Goal: Information Seeking & Learning: Learn about a topic

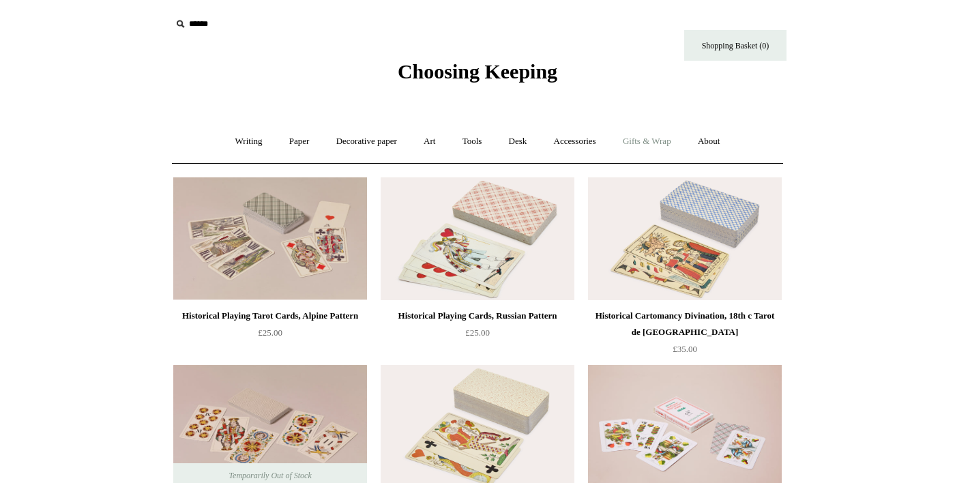
click at [655, 143] on link "Gifts & Wrap +" at bounding box center [647, 141] width 73 height 36
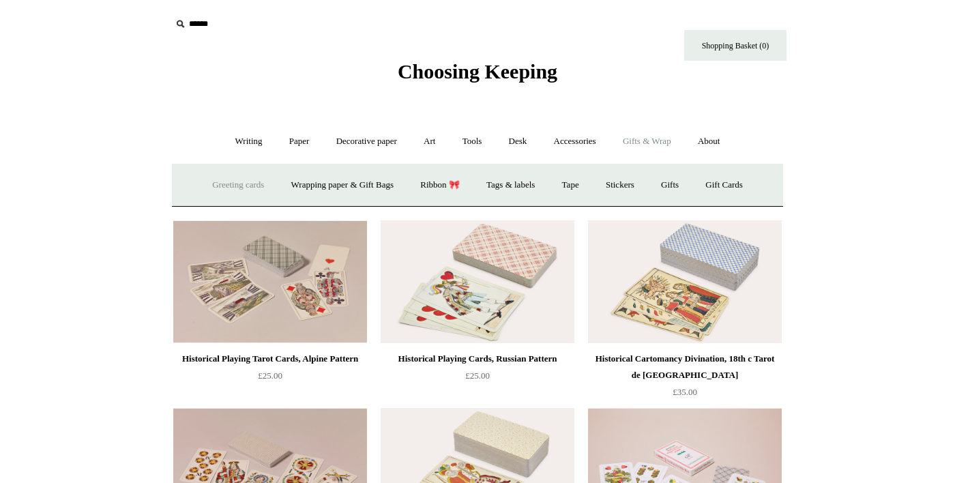
click at [211, 179] on link "Greeting cards +" at bounding box center [238, 185] width 76 height 36
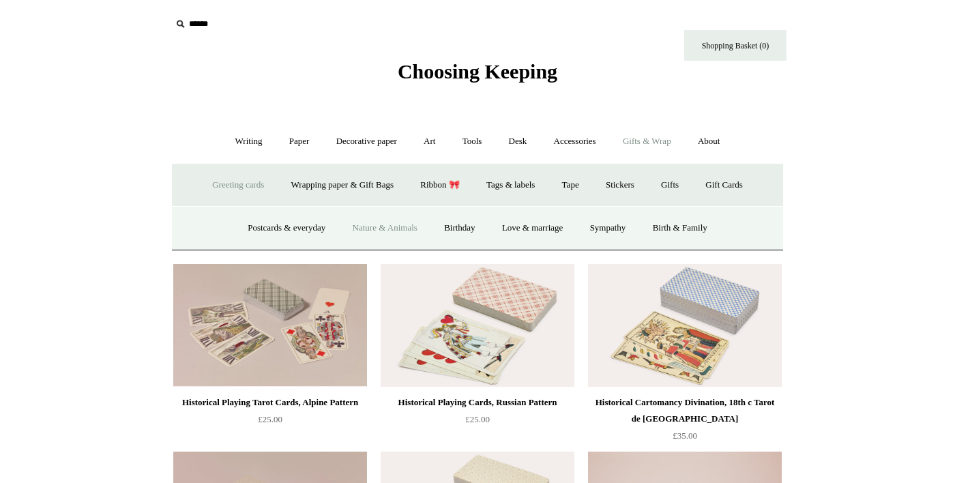
click at [377, 232] on link "Nature & Animals" at bounding box center [384, 228] width 89 height 36
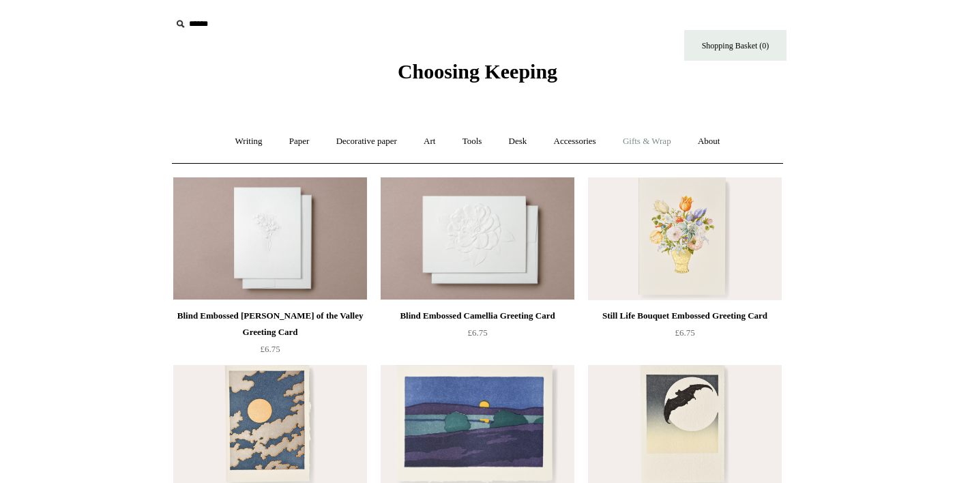
click at [671, 145] on link "Gifts & Wrap +" at bounding box center [647, 141] width 73 height 36
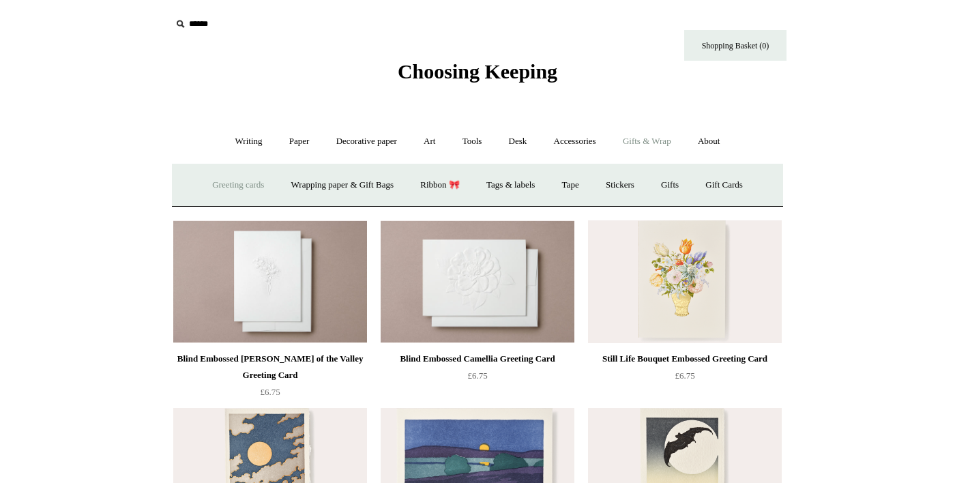
click at [209, 184] on link "Greeting cards +" at bounding box center [238, 185] width 76 height 36
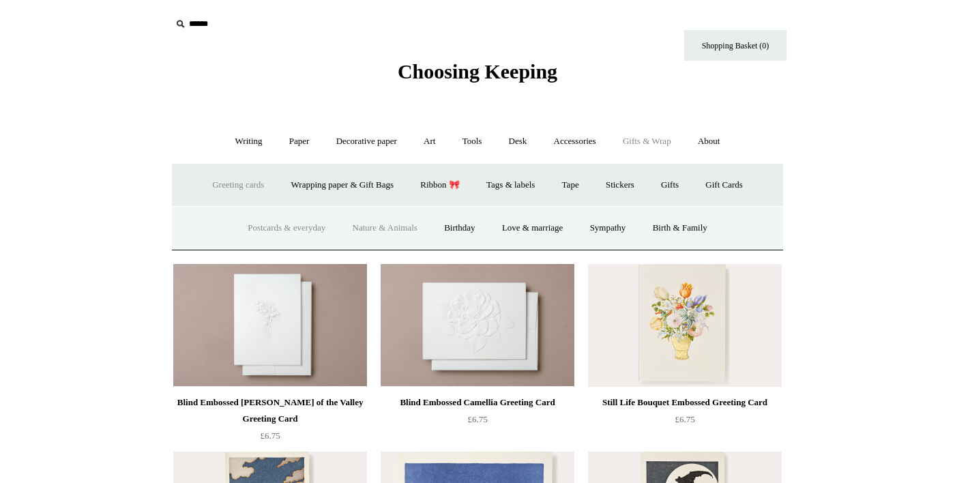
click at [279, 228] on link "Postcards & everyday" at bounding box center [286, 228] width 102 height 36
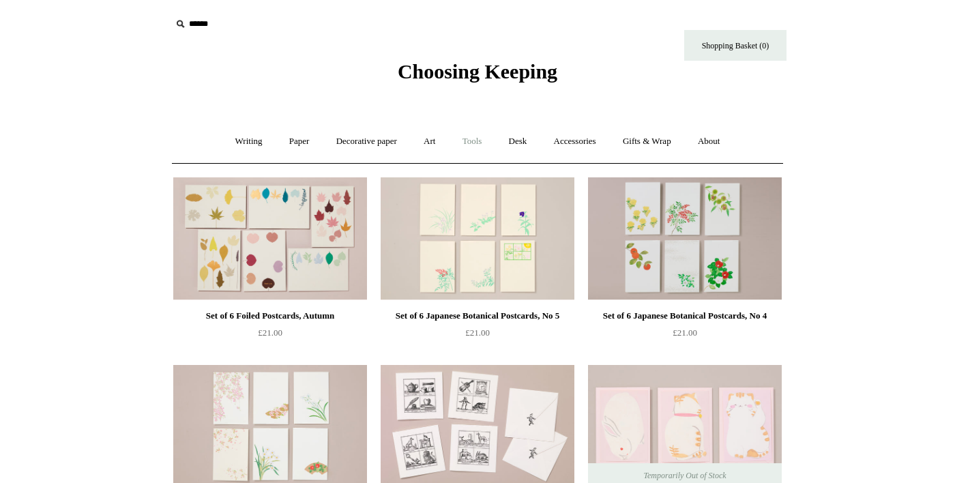
click at [472, 146] on link "Tools +" at bounding box center [472, 141] width 44 height 36
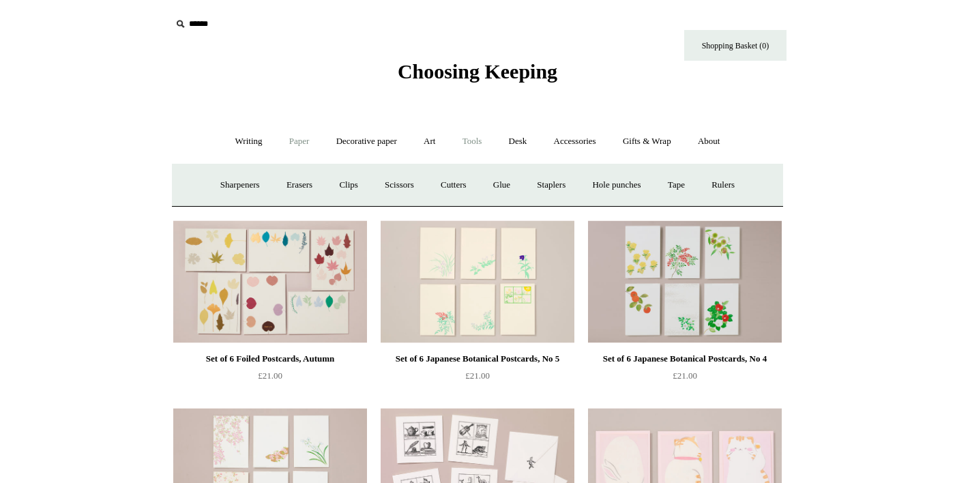
click at [277, 143] on link "Paper +" at bounding box center [299, 141] width 45 height 36
click at [451, 188] on link "Sketchbooks +" at bounding box center [457, 185] width 70 height 36
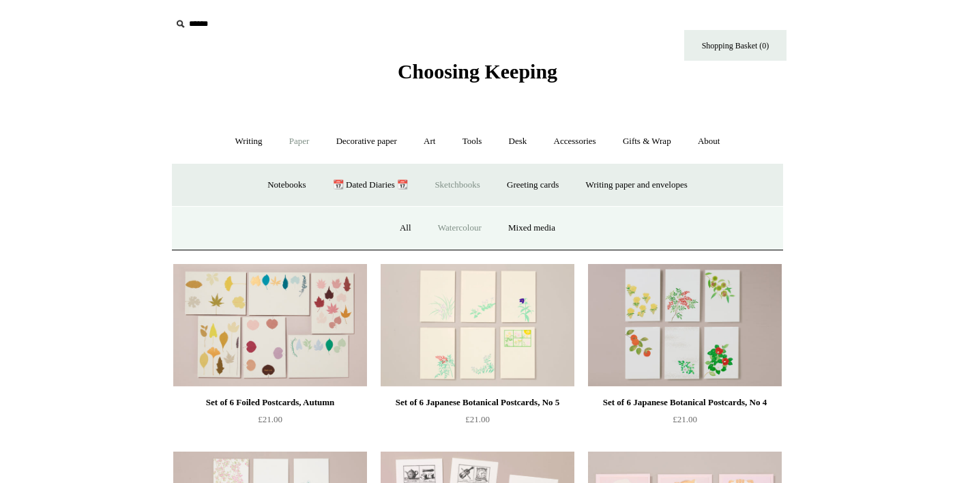
click at [463, 229] on link "Watercolour" at bounding box center [460, 228] width 68 height 36
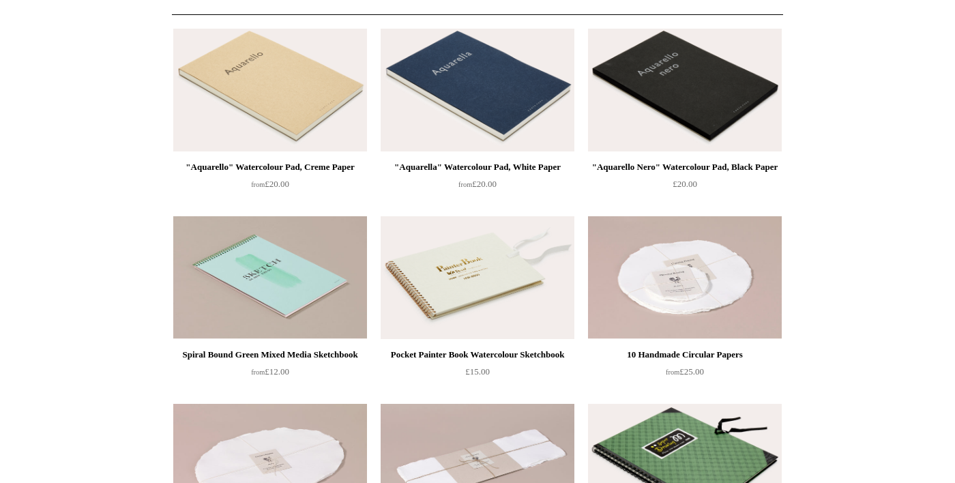
scroll to position [149, 0]
click at [530, 302] on img at bounding box center [478, 277] width 194 height 123
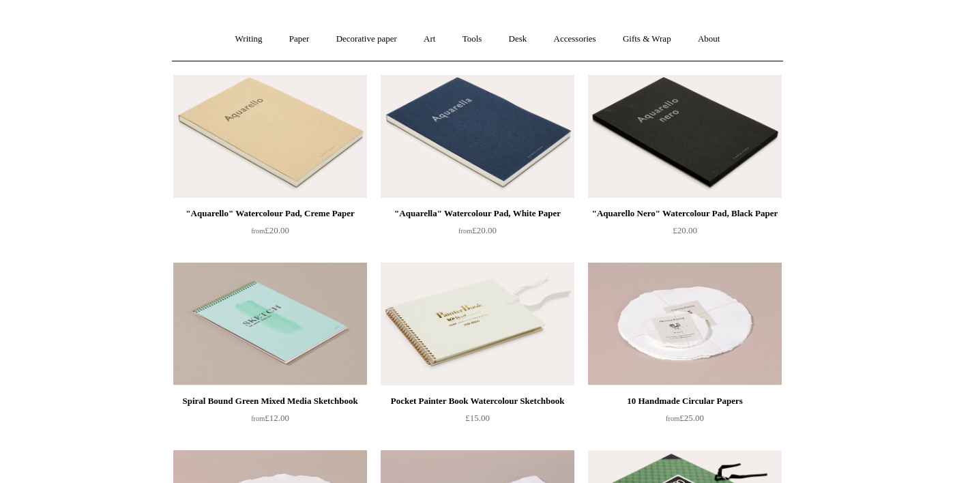
scroll to position [102, 0]
click at [321, 357] on img at bounding box center [270, 324] width 194 height 123
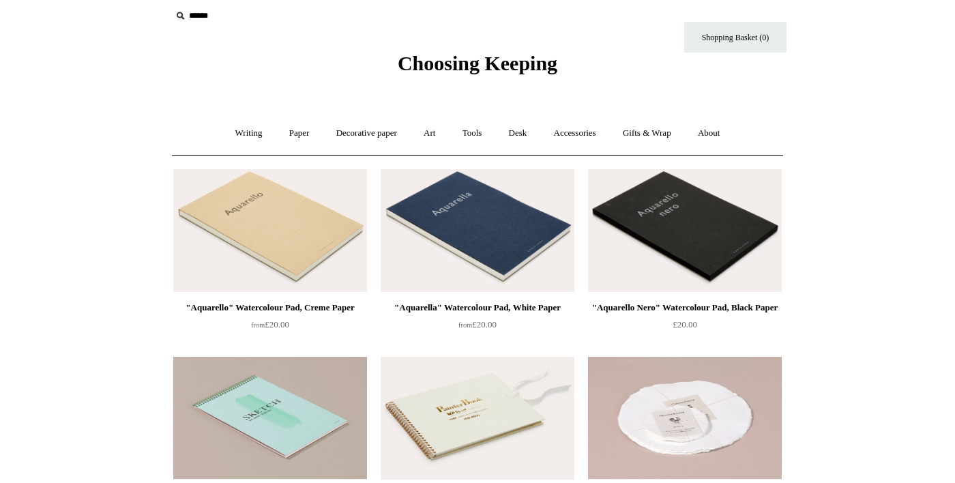
scroll to position [0, 0]
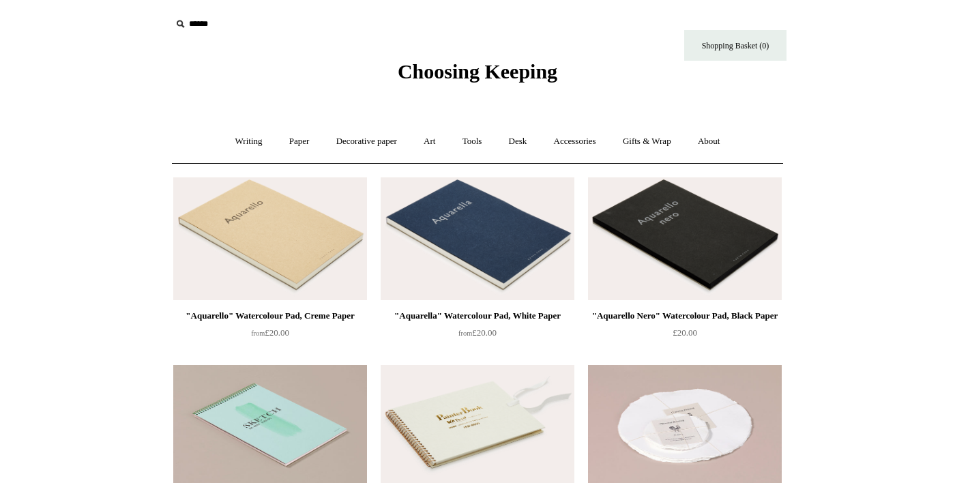
click at [318, 251] on img at bounding box center [270, 238] width 194 height 123
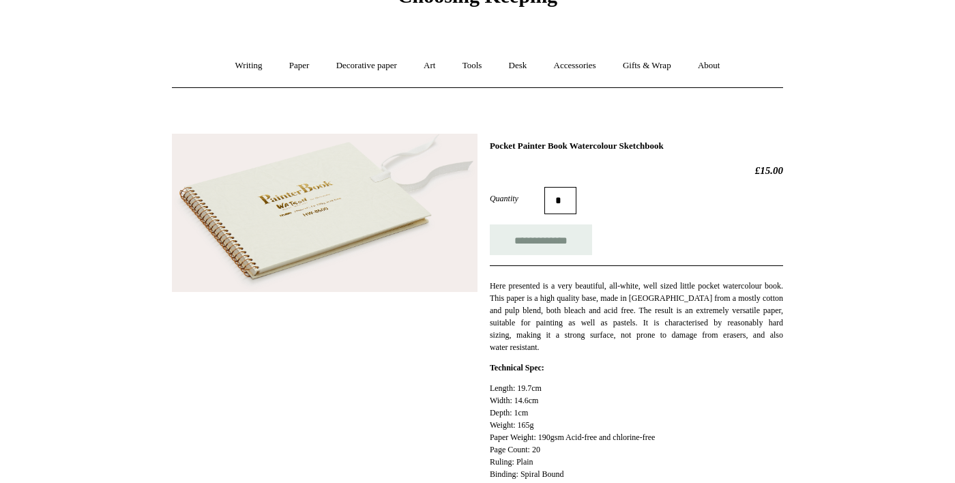
scroll to position [76, 0]
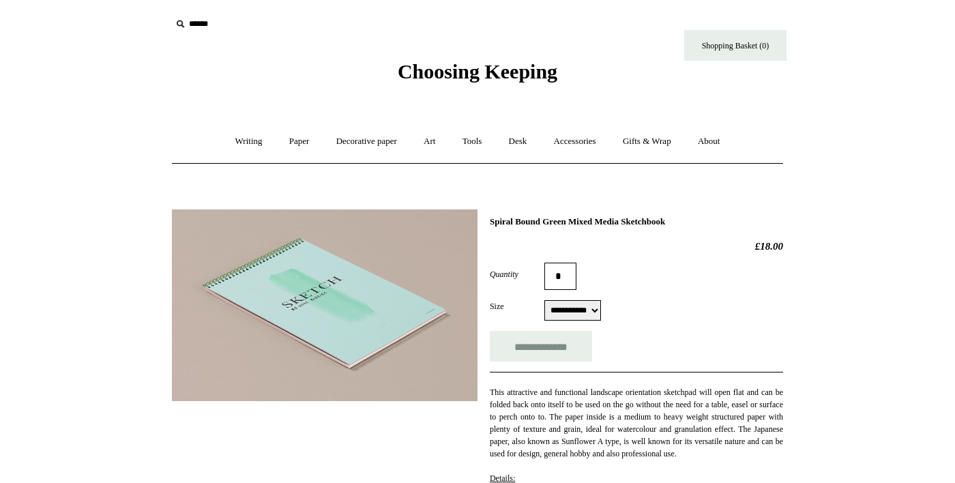
select select "**********"
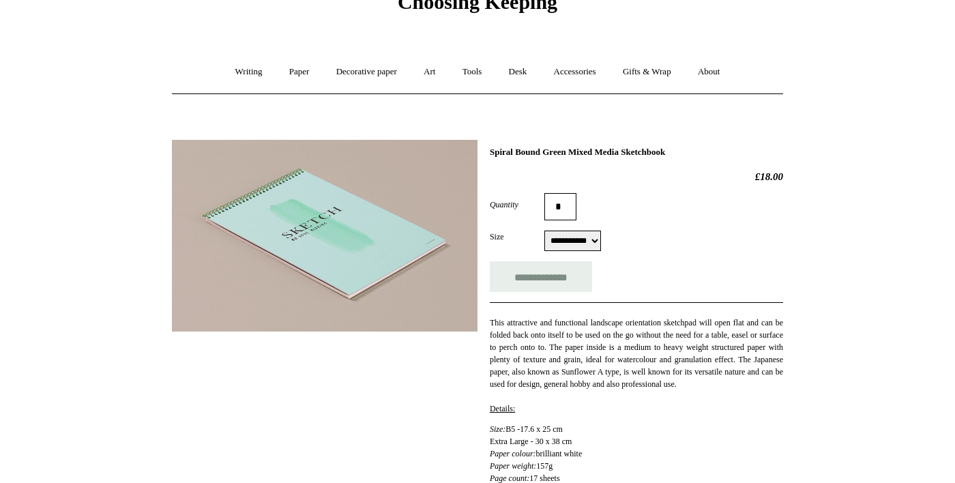
scroll to position [65, 0]
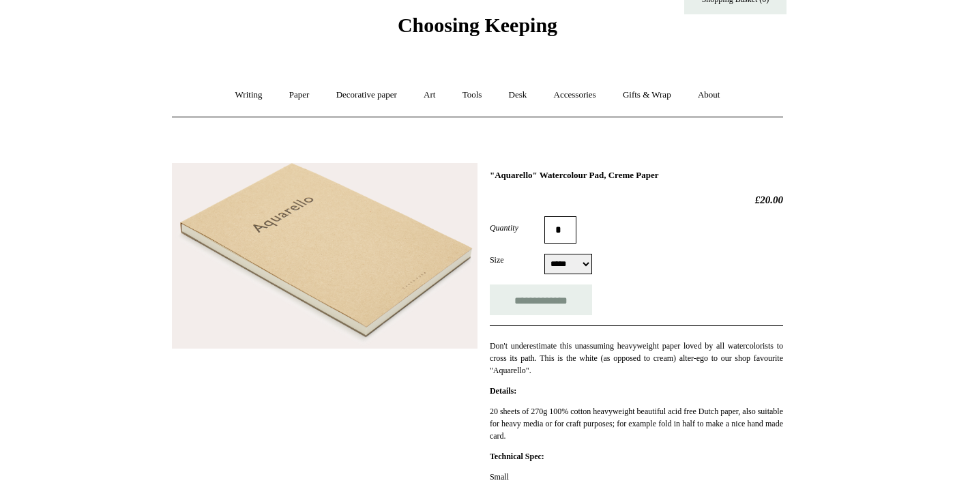
scroll to position [45, 0]
click at [574, 270] on select "***** *****" at bounding box center [568, 265] width 48 height 20
select select "*****"
click at [544, 256] on select "***** *****" at bounding box center [568, 265] width 48 height 20
click at [451, 406] on div "**********" at bounding box center [477, 433] width 611 height 559
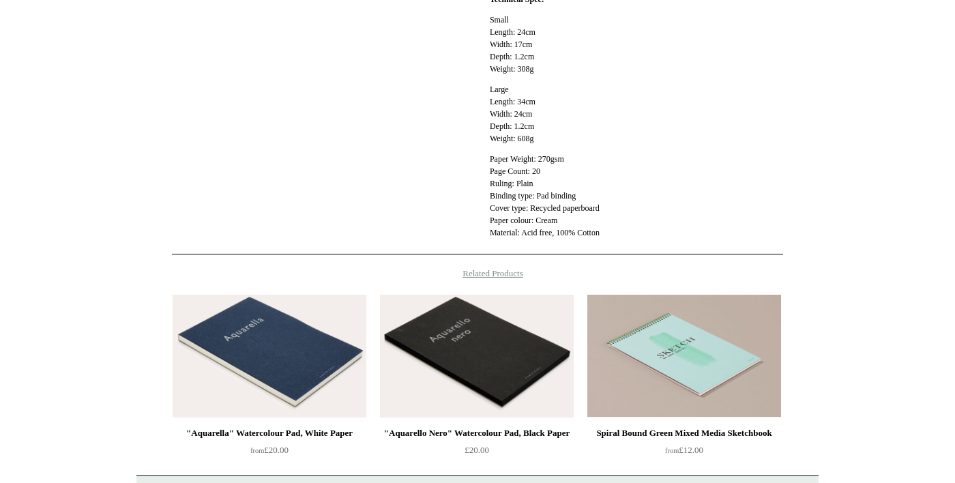
scroll to position [507, 0]
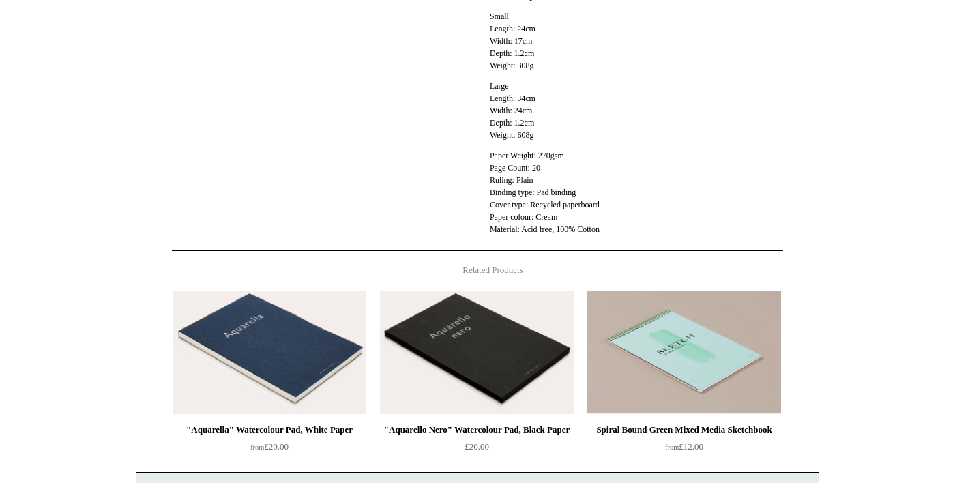
click at [515, 378] on img at bounding box center [477, 352] width 194 height 123
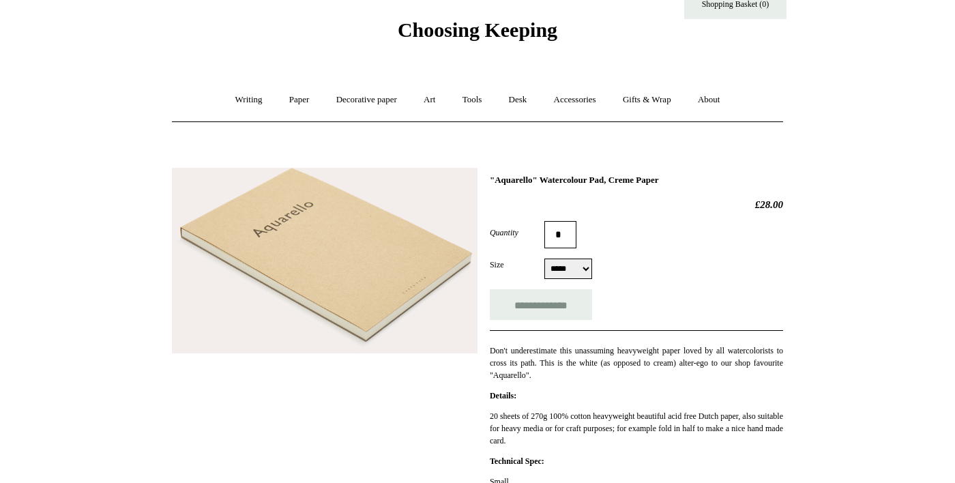
scroll to position [0, 0]
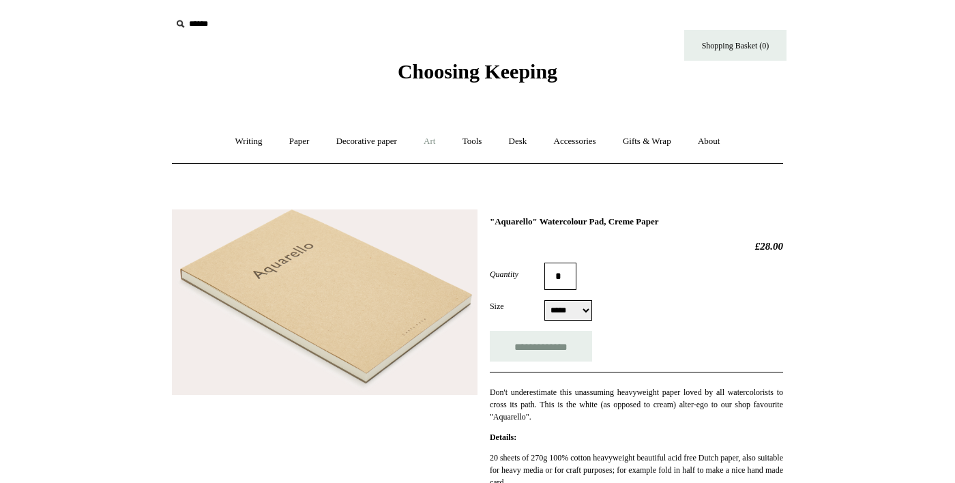
click at [428, 138] on link "Art +" at bounding box center [429, 141] width 36 height 36
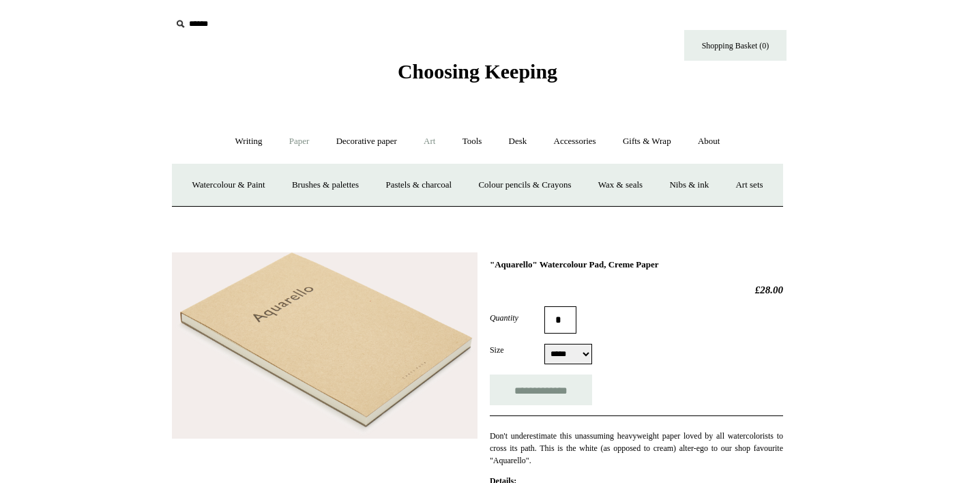
click at [289, 141] on link "Paper +" at bounding box center [299, 141] width 45 height 36
click at [453, 188] on link "Sketchbooks +" at bounding box center [457, 185] width 70 height 36
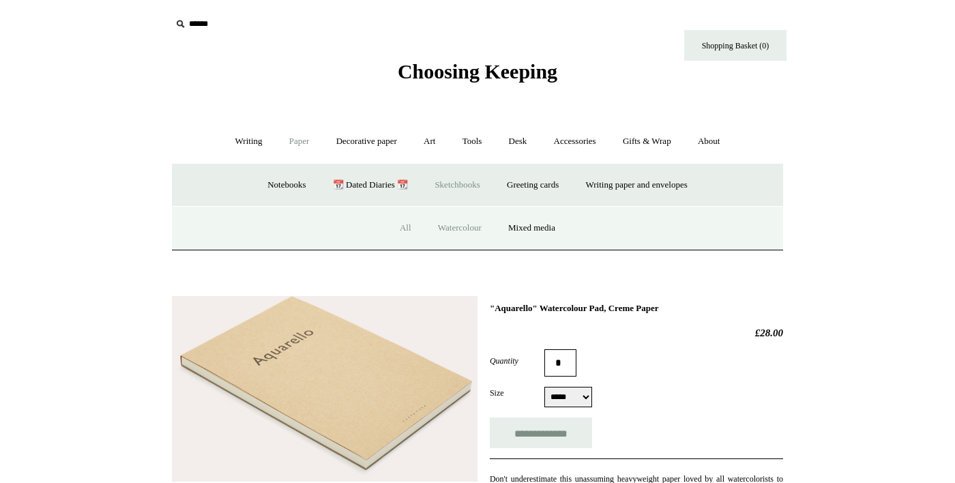
click at [399, 226] on link "All" at bounding box center [406, 228] width 36 height 36
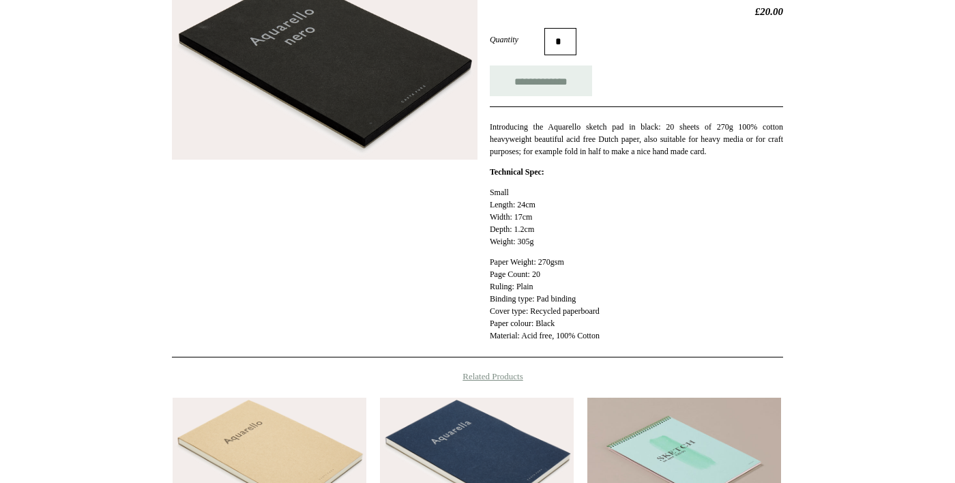
scroll to position [237, 0]
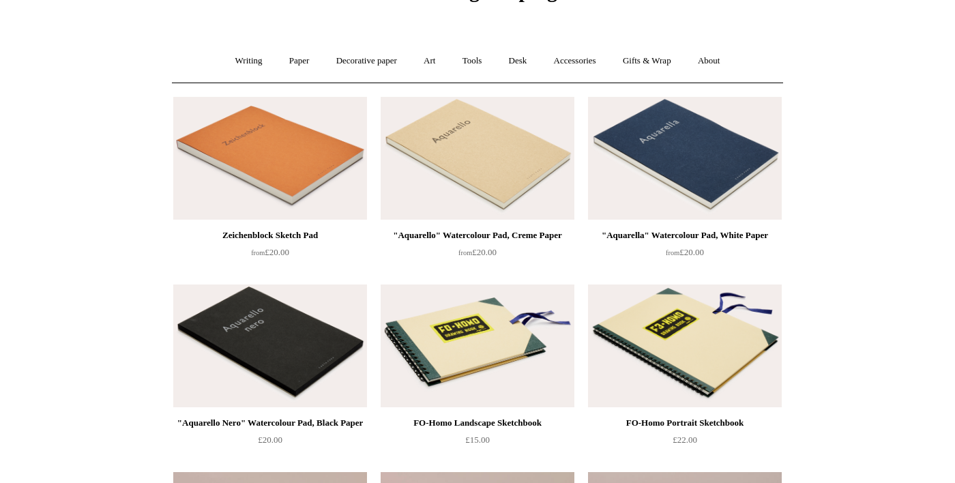
scroll to position [80, 0]
click at [515, 375] on img at bounding box center [478, 346] width 194 height 123
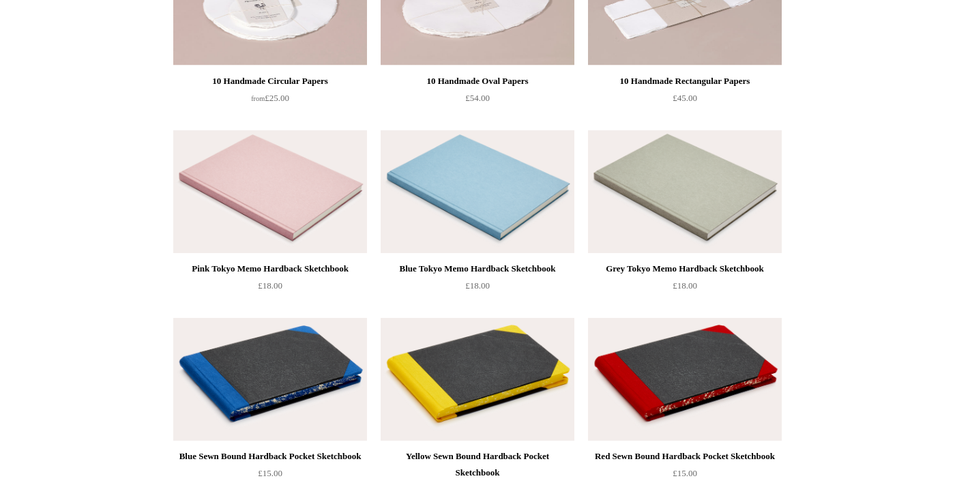
scroll to position [614, 0]
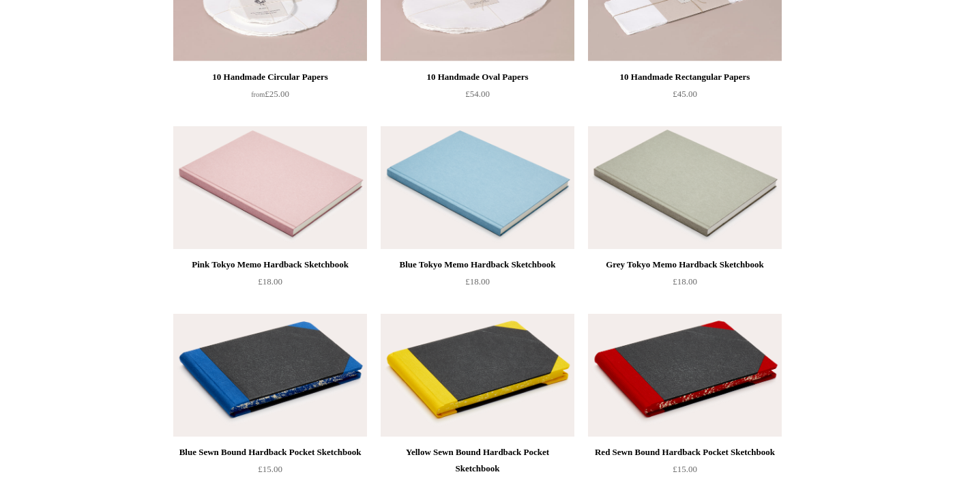
click at [295, 409] on img at bounding box center [270, 375] width 194 height 123
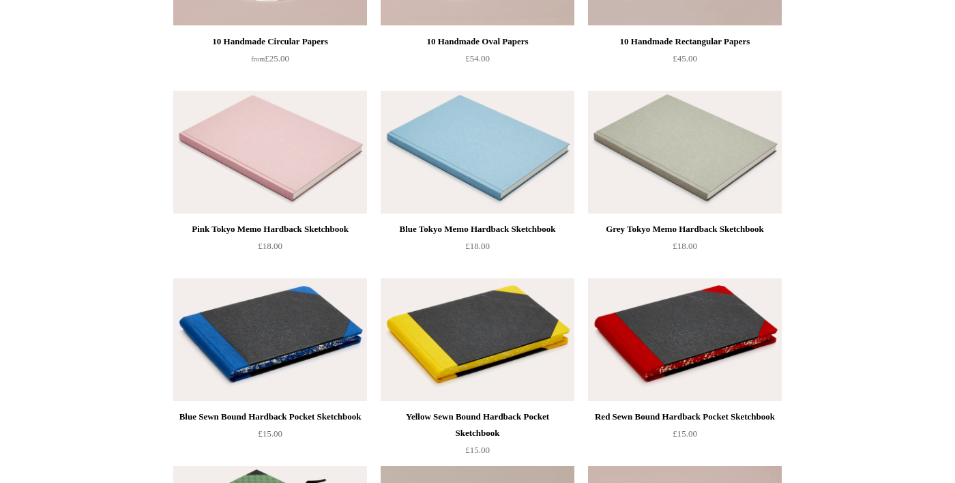
scroll to position [680, 0]
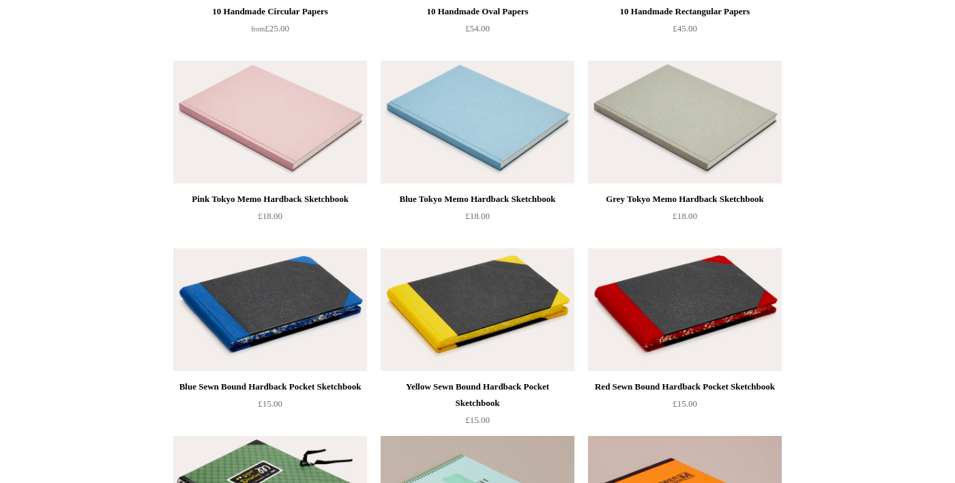
click at [506, 334] on img at bounding box center [478, 309] width 194 height 123
click at [752, 349] on img at bounding box center [685, 309] width 194 height 123
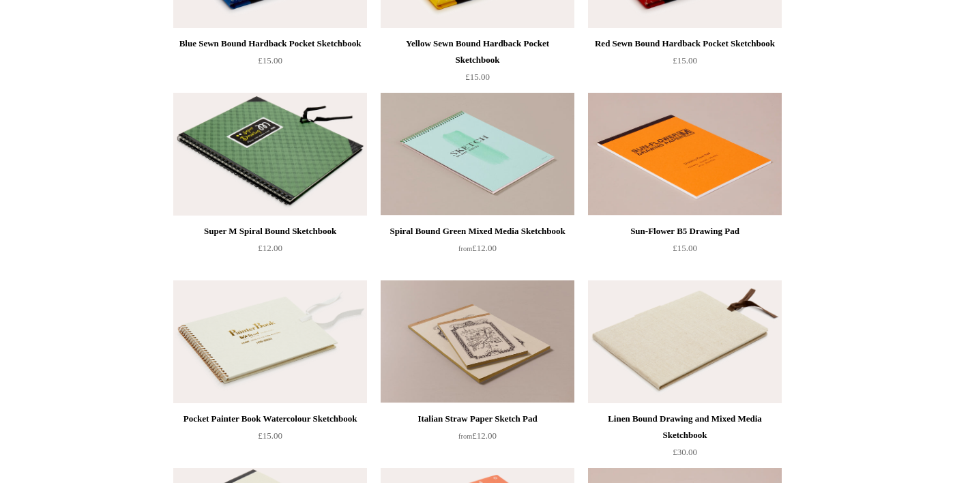
scroll to position [1024, 0]
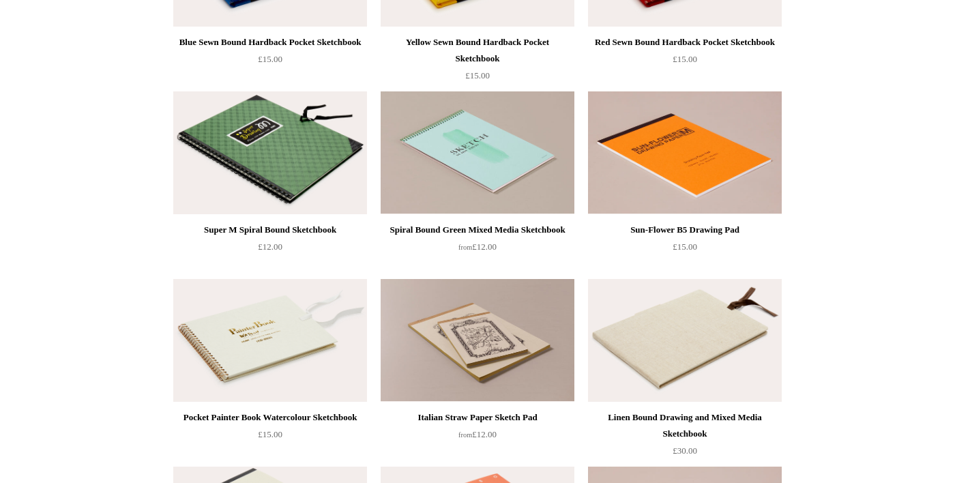
click at [715, 376] on img at bounding box center [685, 340] width 194 height 123
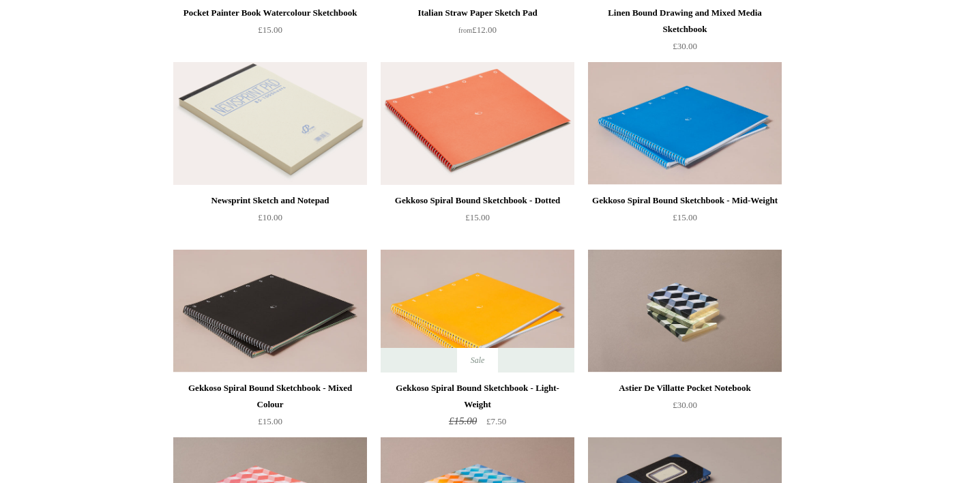
scroll to position [1409, 0]
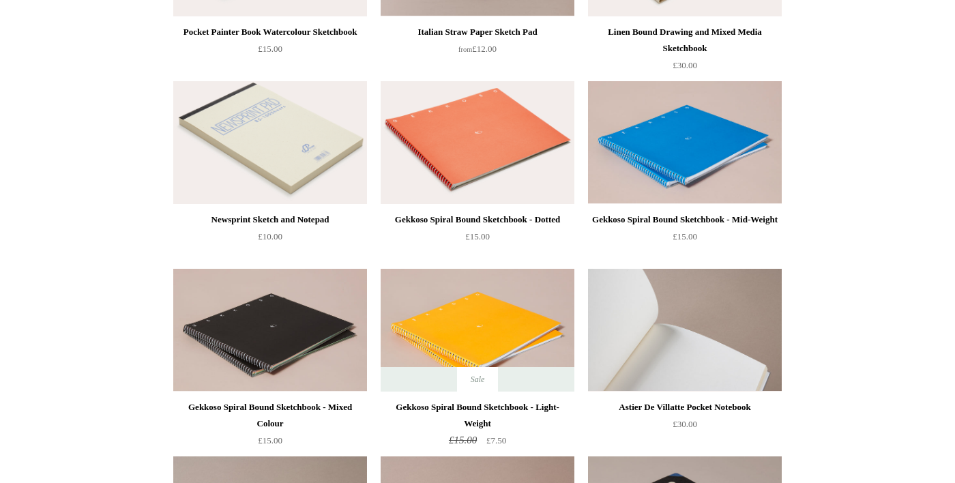
click at [733, 355] on img at bounding box center [685, 330] width 194 height 123
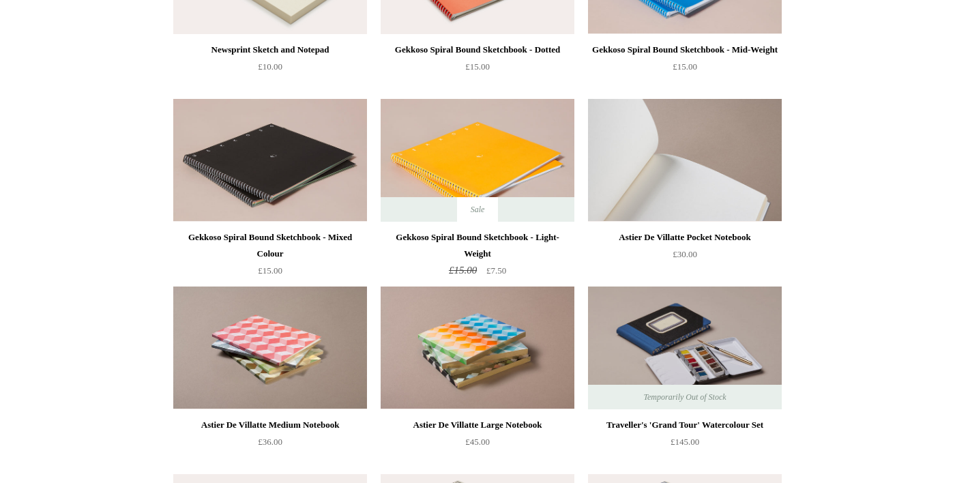
scroll to position [1581, 0]
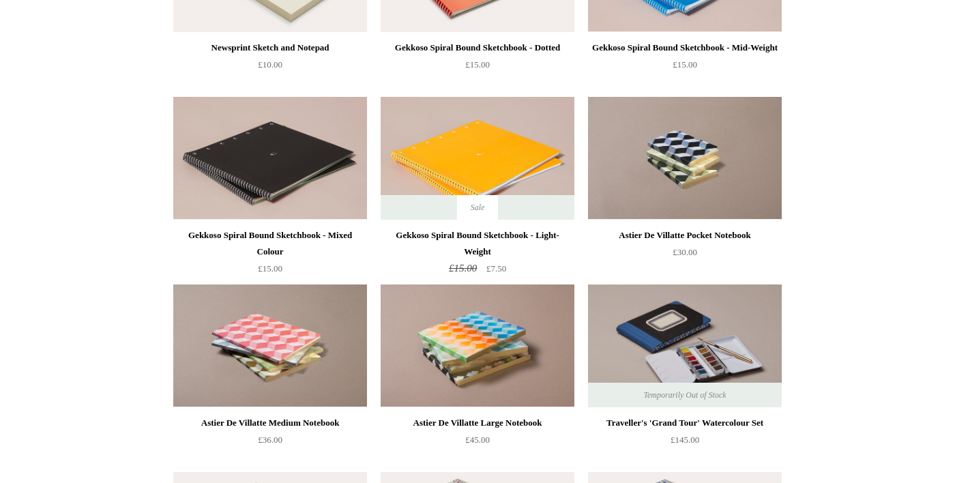
click at [741, 357] on img at bounding box center [685, 345] width 194 height 123
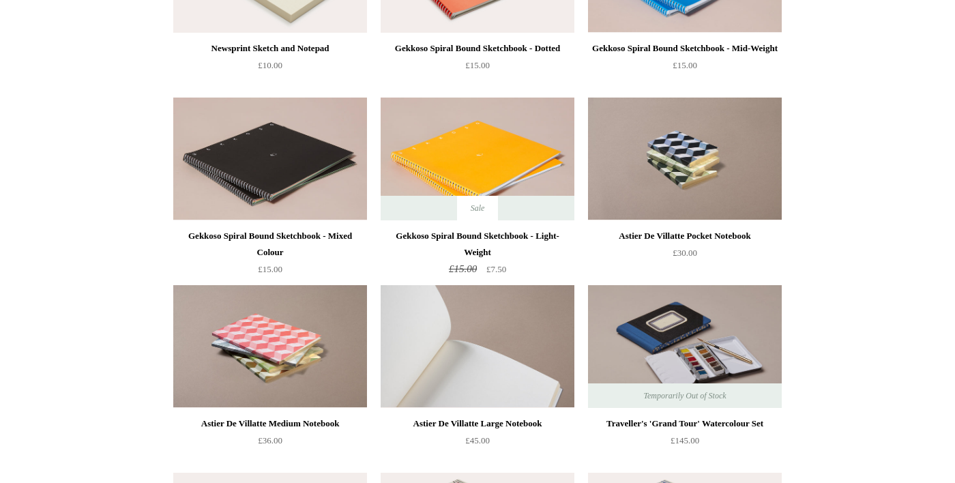
click at [509, 379] on img at bounding box center [478, 346] width 194 height 123
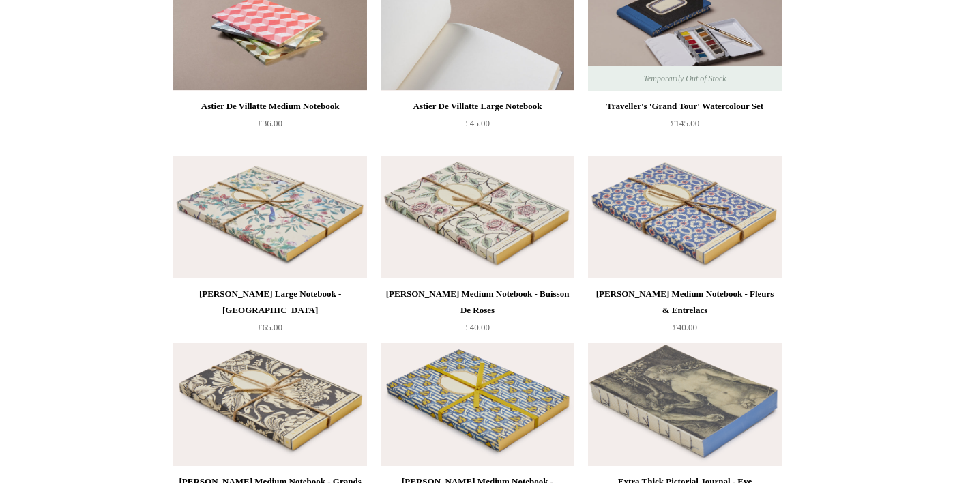
scroll to position [1899, 0]
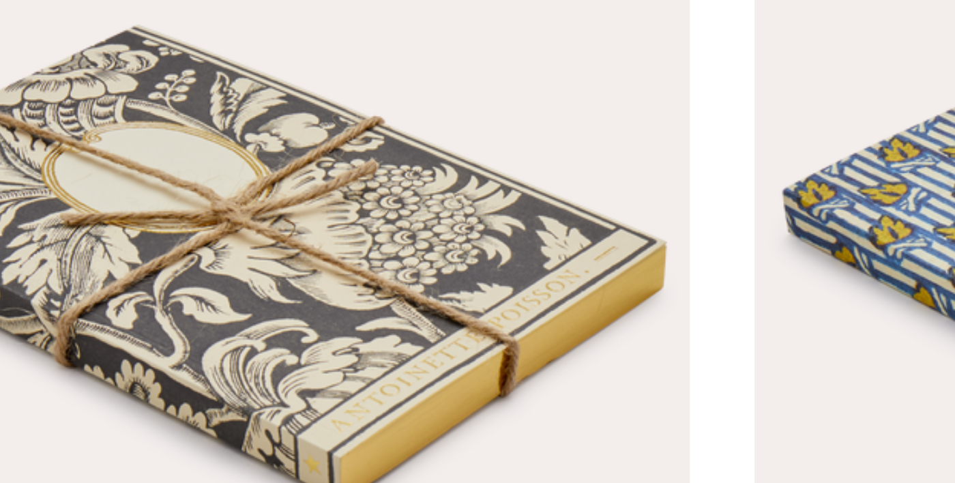
click at [327, 427] on img at bounding box center [270, 403] width 194 height 123
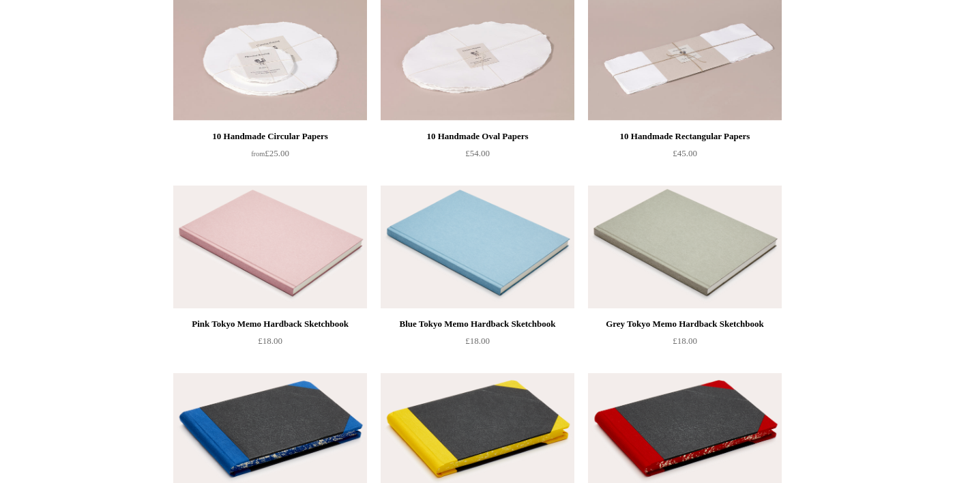
scroll to position [555, 0]
click at [315, 450] on img at bounding box center [270, 434] width 194 height 123
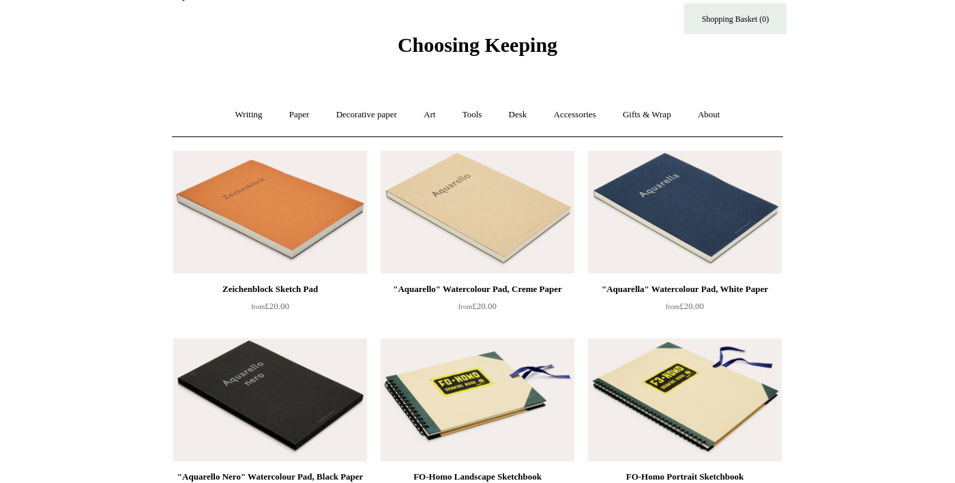
scroll to position [27, 0]
click at [733, 115] on link "About +" at bounding box center [709, 115] width 47 height 36
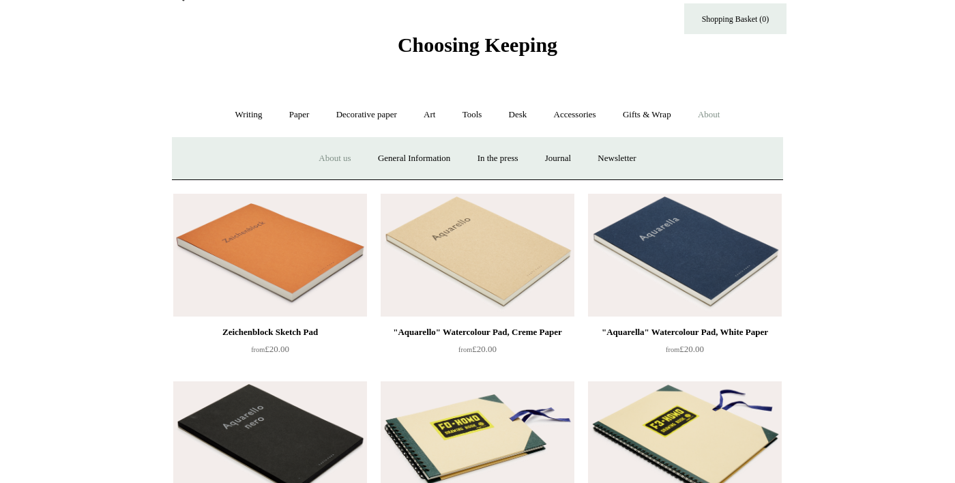
click at [316, 157] on link "About us" at bounding box center [334, 159] width 57 height 36
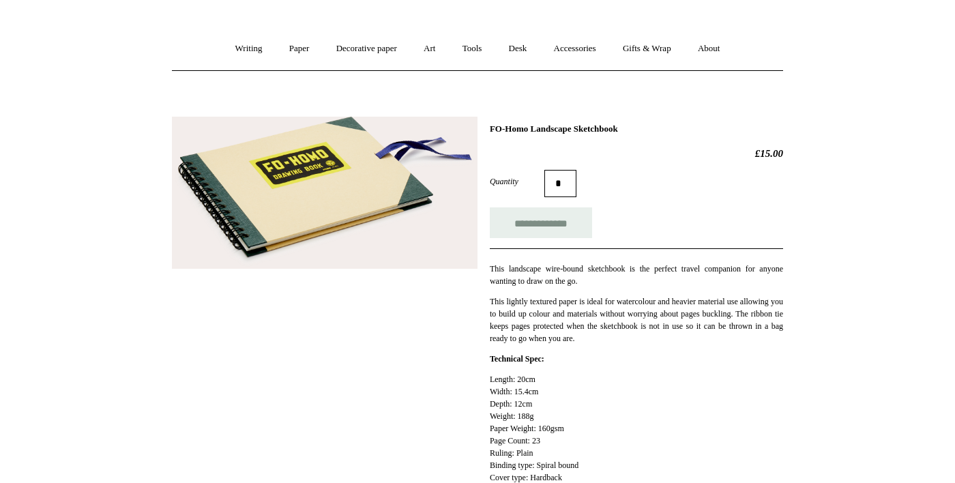
scroll to position [94, 0]
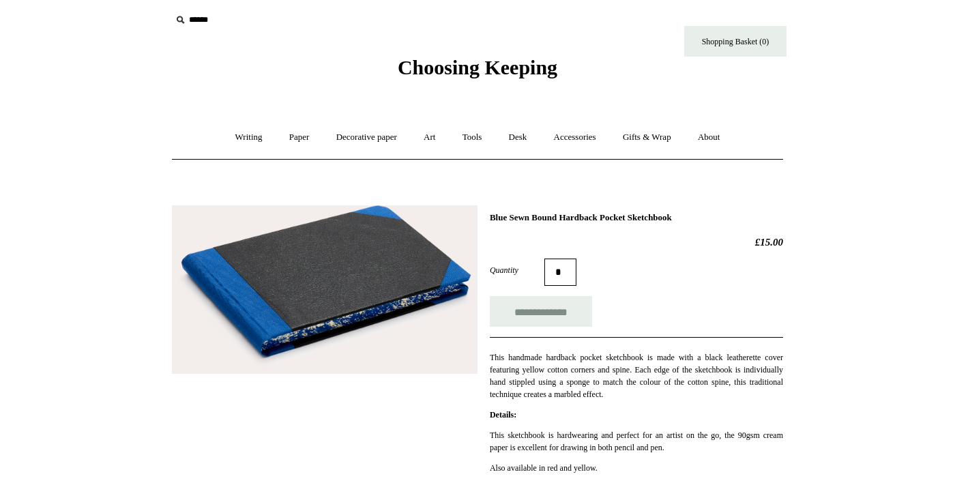
scroll to position [3, 0]
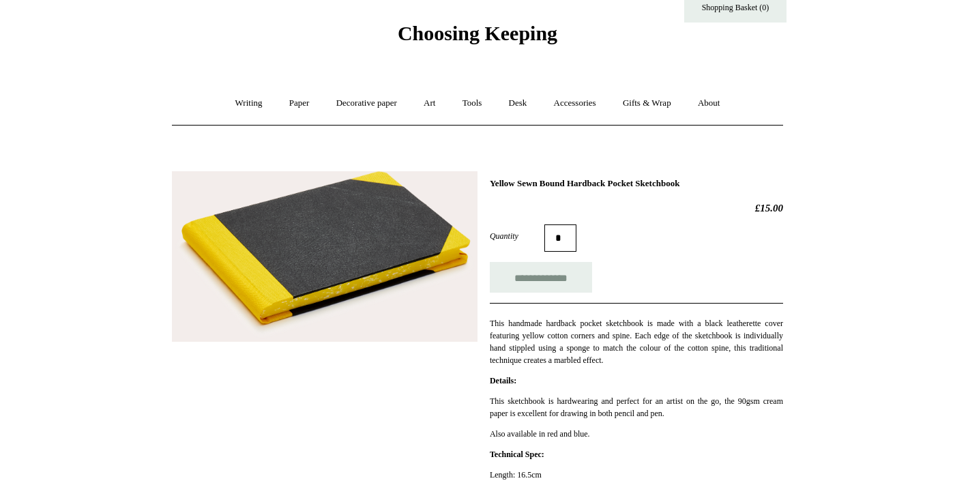
scroll to position [38, 0]
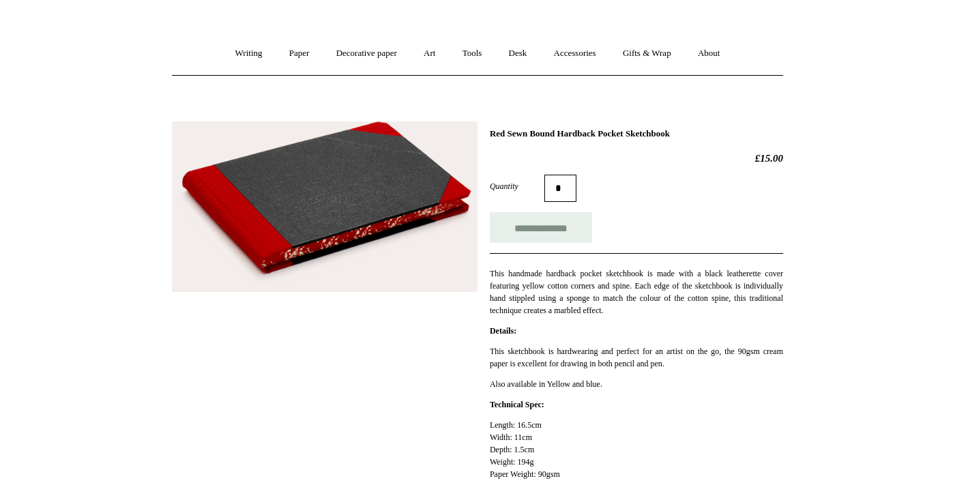
scroll to position [85, 0]
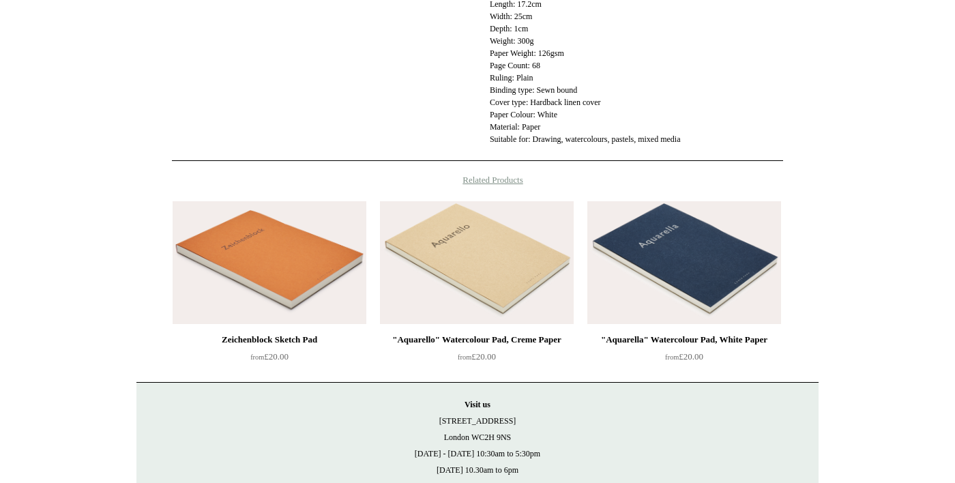
scroll to position [434, 0]
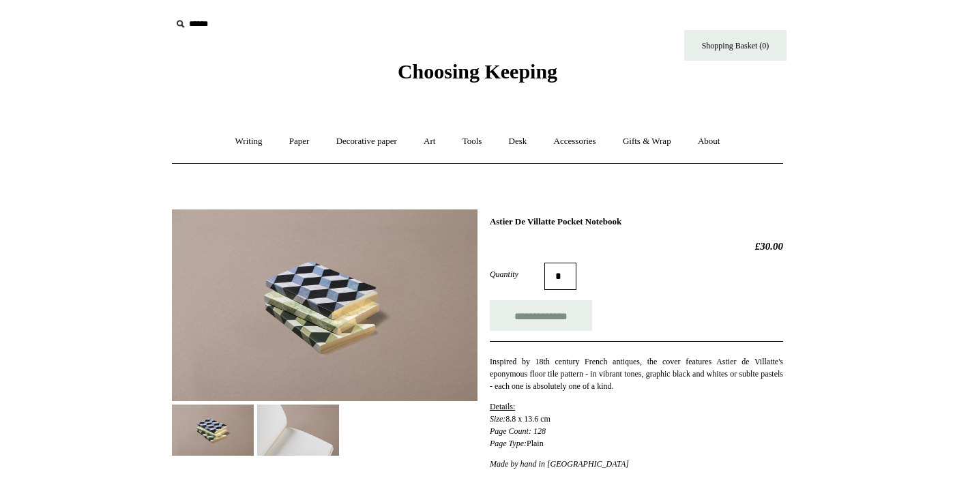
click at [287, 435] on img at bounding box center [298, 430] width 82 height 51
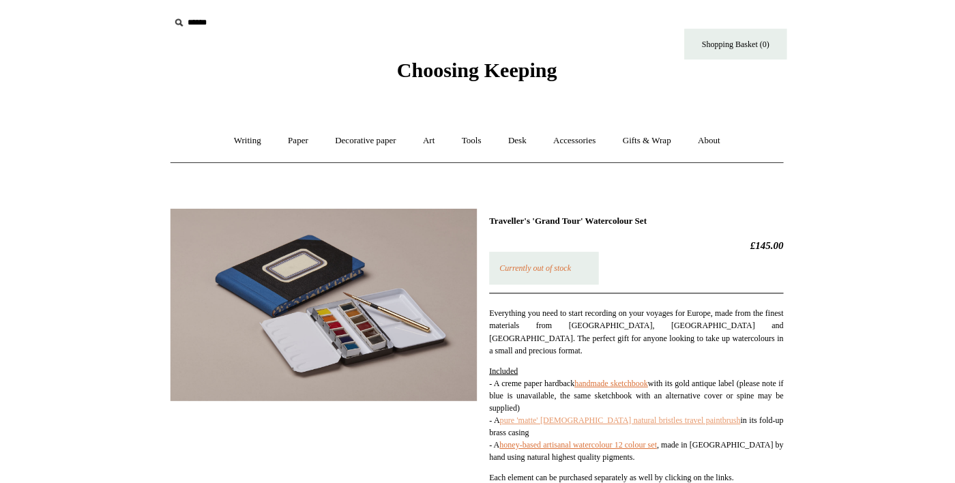
click at [688, 415] on link "pure 'matte' [DEMOGRAPHIC_DATA] natural bristles travel paintbrush" at bounding box center [620, 420] width 240 height 10
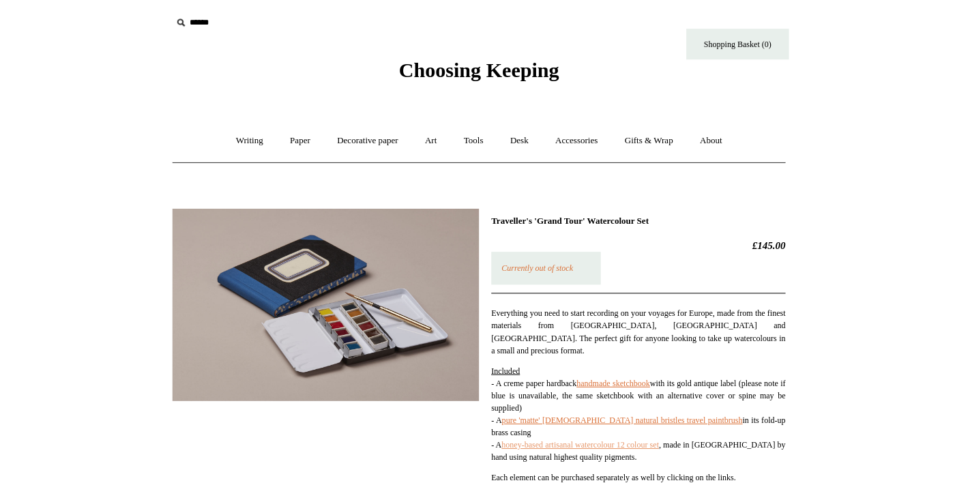
click at [657, 440] on link "honey-based artisanal watercolour 12 colour set" at bounding box center [578, 445] width 157 height 10
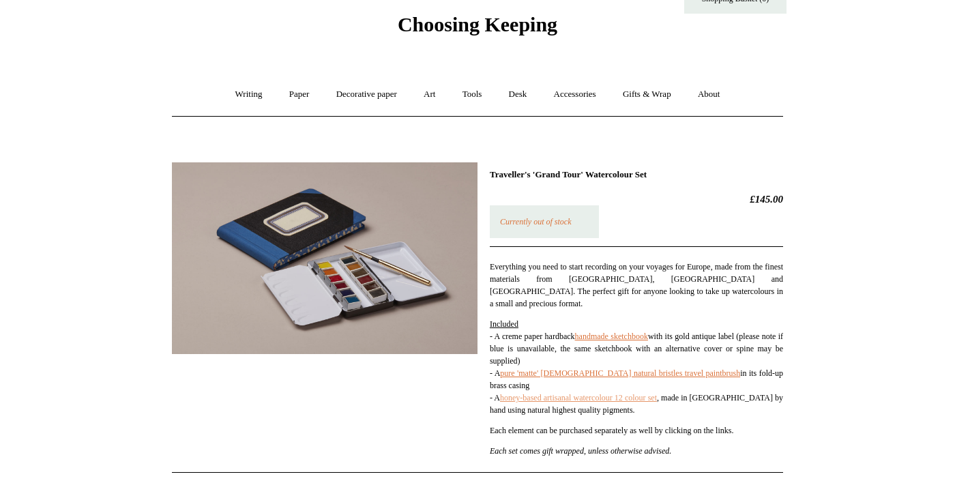
scroll to position [46, 0]
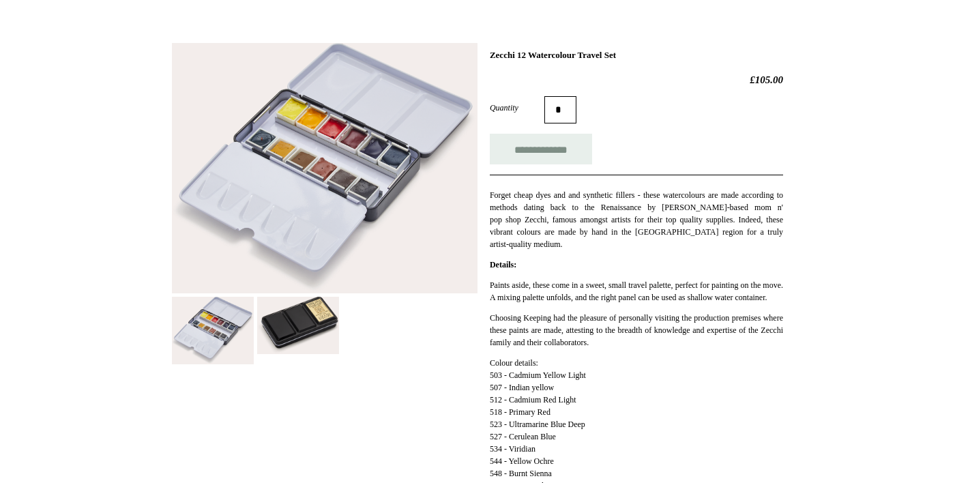
scroll to position [166, 0]
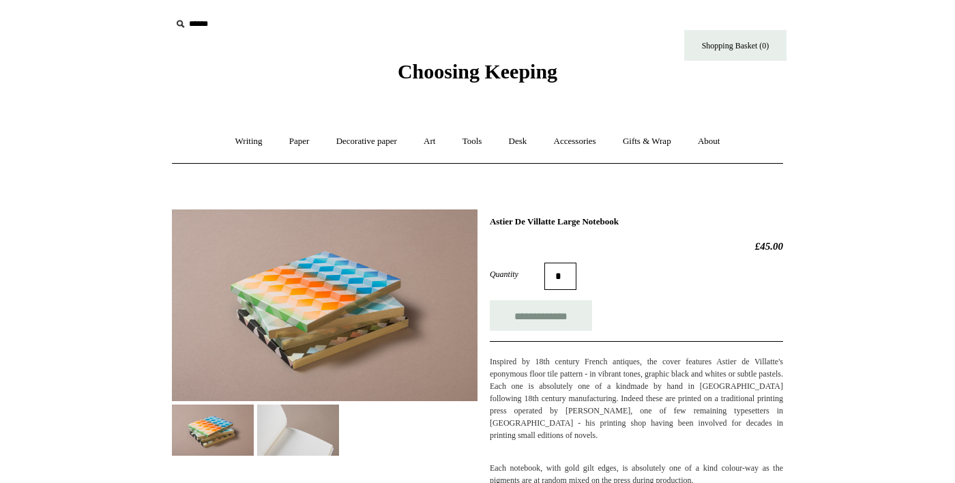
click at [323, 444] on img at bounding box center [298, 430] width 82 height 51
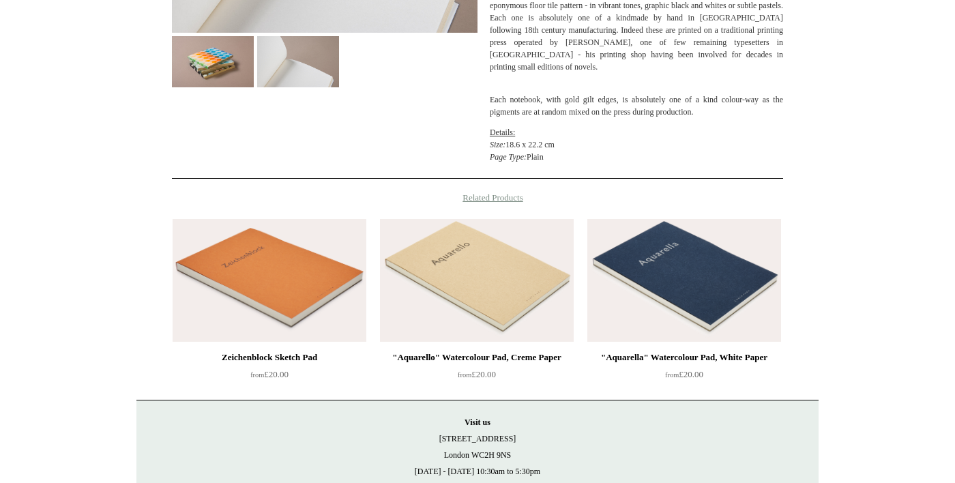
scroll to position [371, 0]
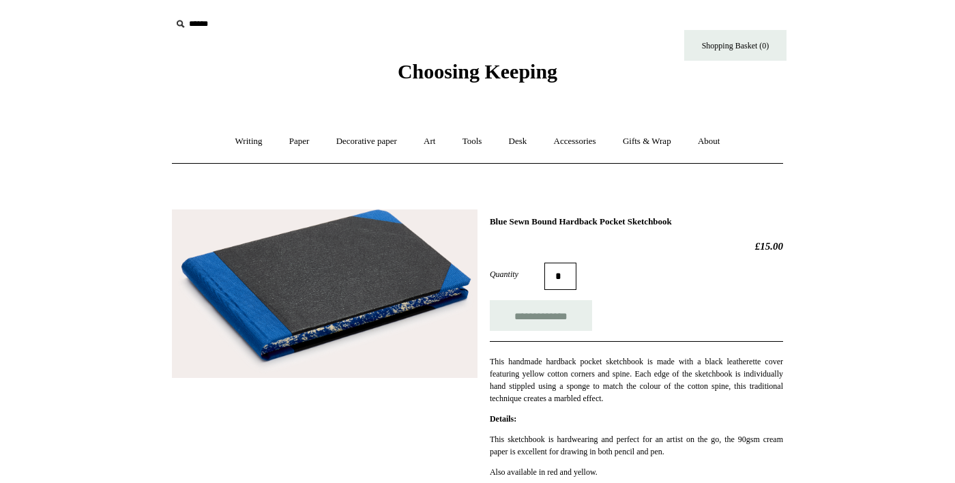
click at [426, 441] on div "**********" at bounding box center [477, 428] width 611 height 459
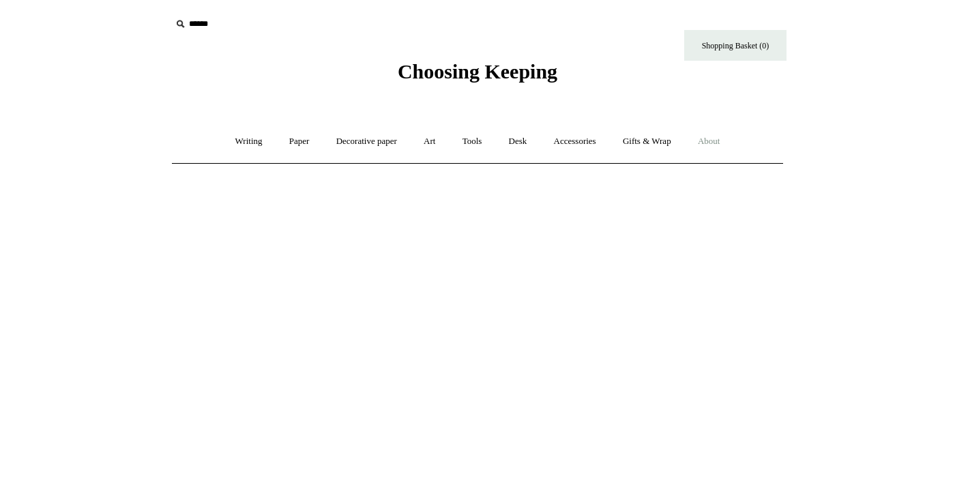
click at [731, 144] on link "About +" at bounding box center [709, 141] width 47 height 36
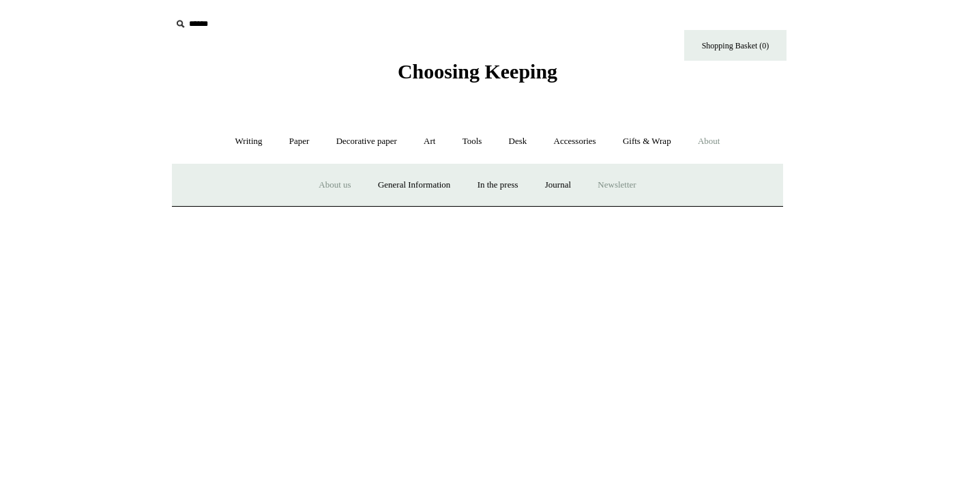
click at [632, 192] on a"] "Newsletter" at bounding box center [616, 185] width 63 height 36
click at [514, 184] on link "In the press" at bounding box center [497, 185] width 65 height 36
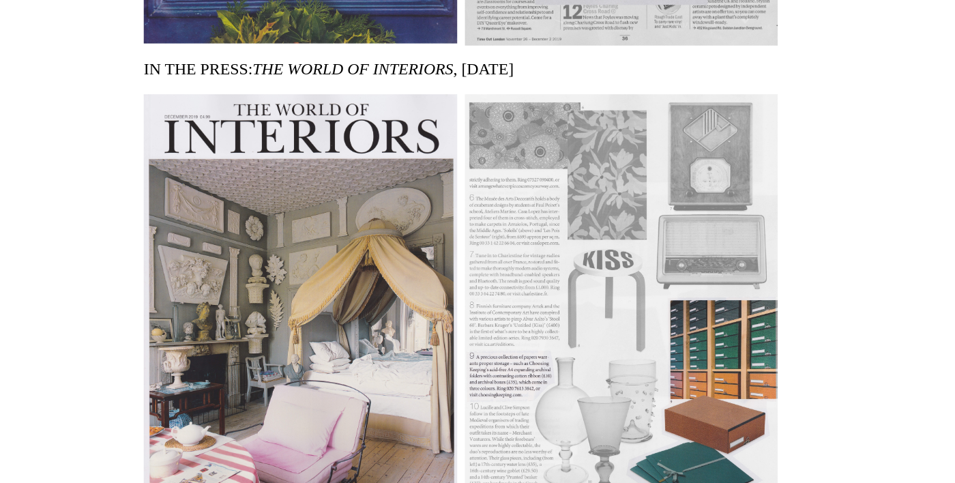
scroll to position [6879, 0]
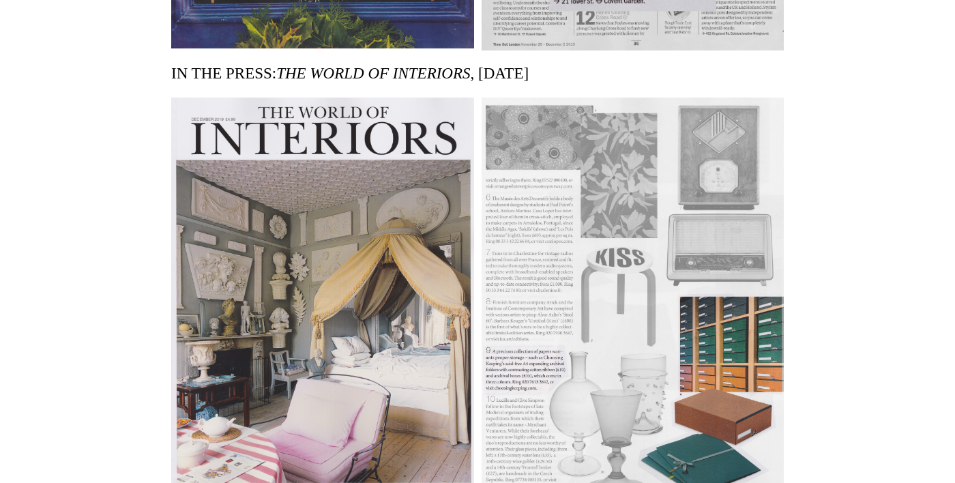
click at [778, 362] on img at bounding box center [633, 300] width 303 height 404
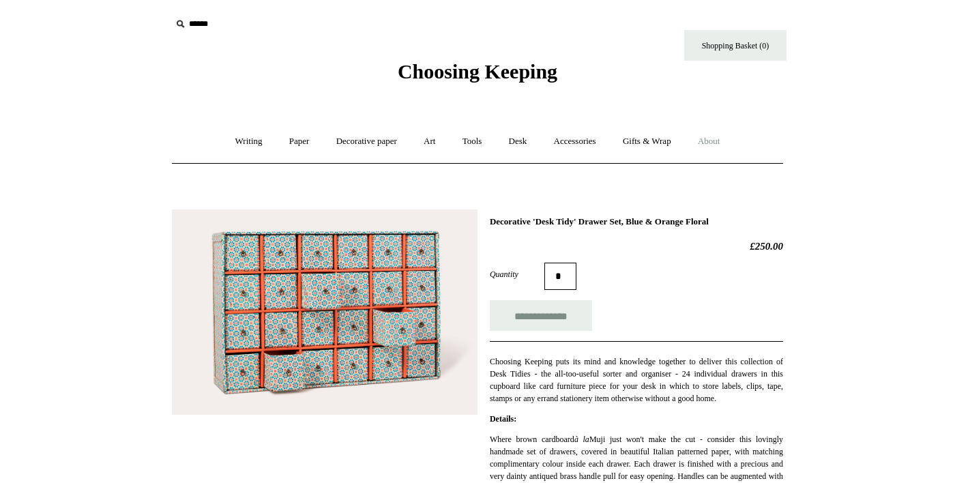
click at [733, 141] on link "About +" at bounding box center [709, 141] width 47 height 36
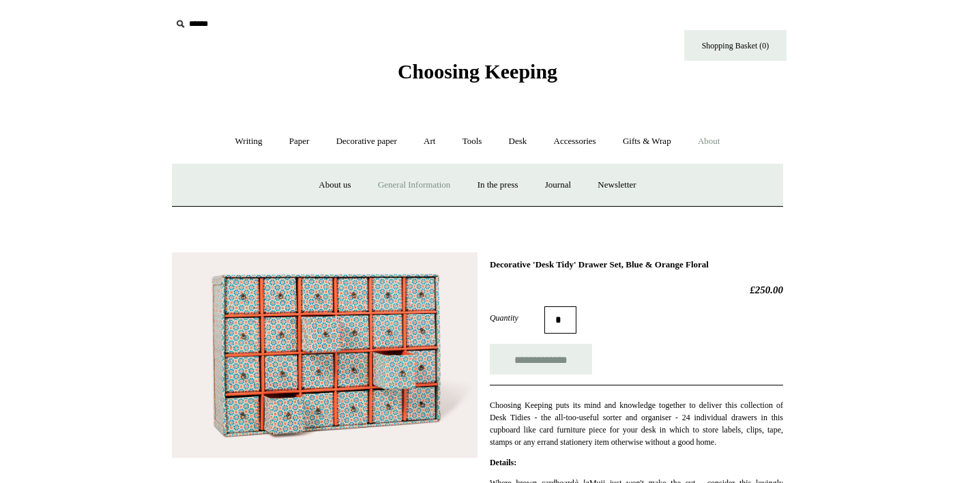
click at [425, 188] on link "General Information" at bounding box center [414, 185] width 97 height 36
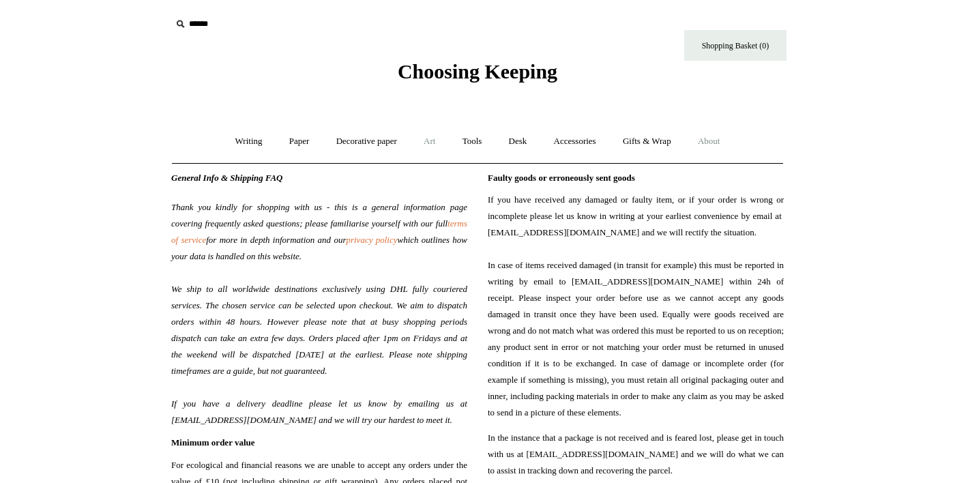
click at [436, 140] on link "Art +" at bounding box center [429, 141] width 36 height 36
